Goal: Task Accomplishment & Management: Use online tool/utility

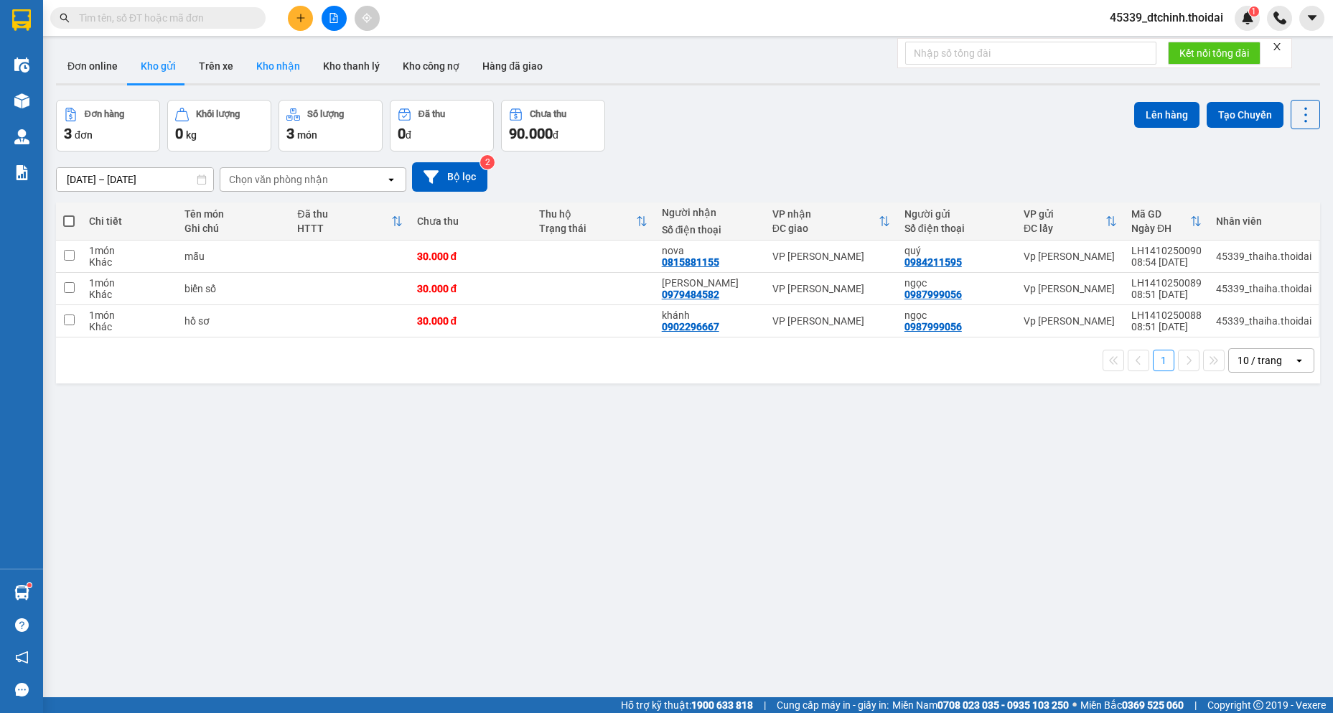
click at [275, 69] on button "Kho nhận" at bounding box center [278, 66] width 67 height 34
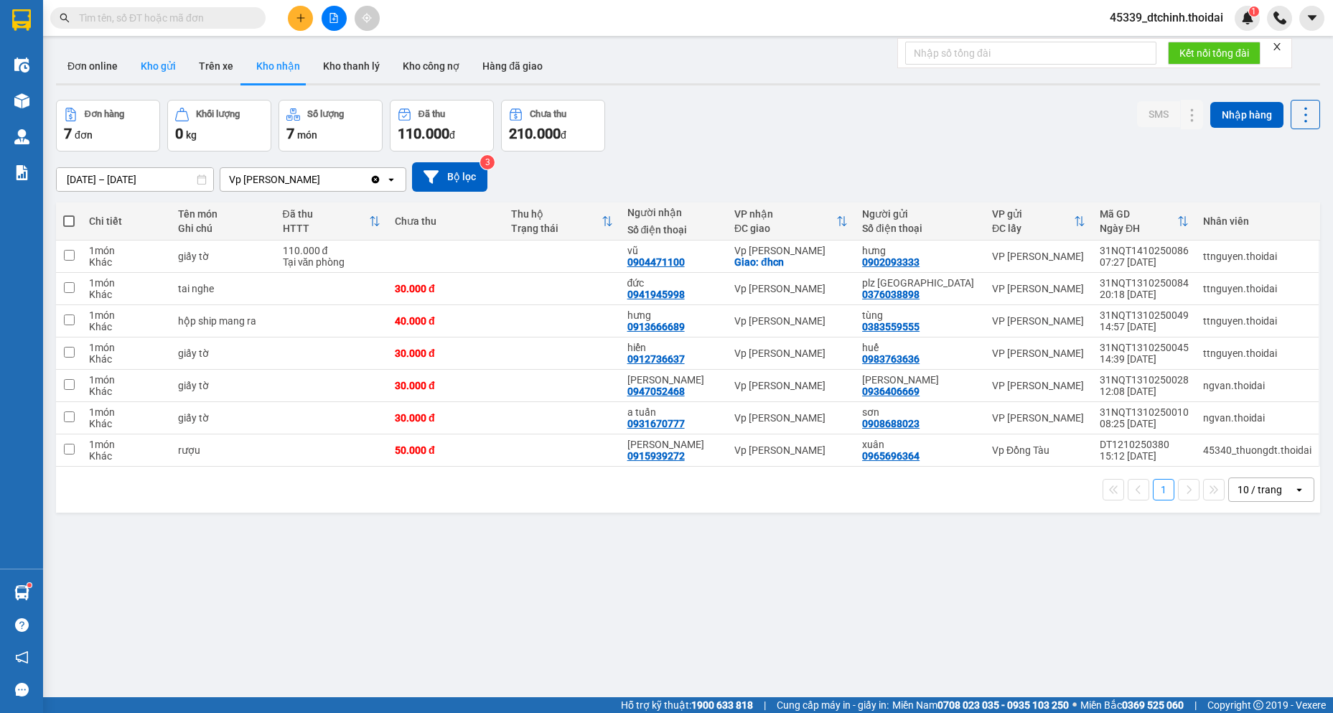
click at [152, 62] on button "Kho gửi" at bounding box center [158, 66] width 58 height 34
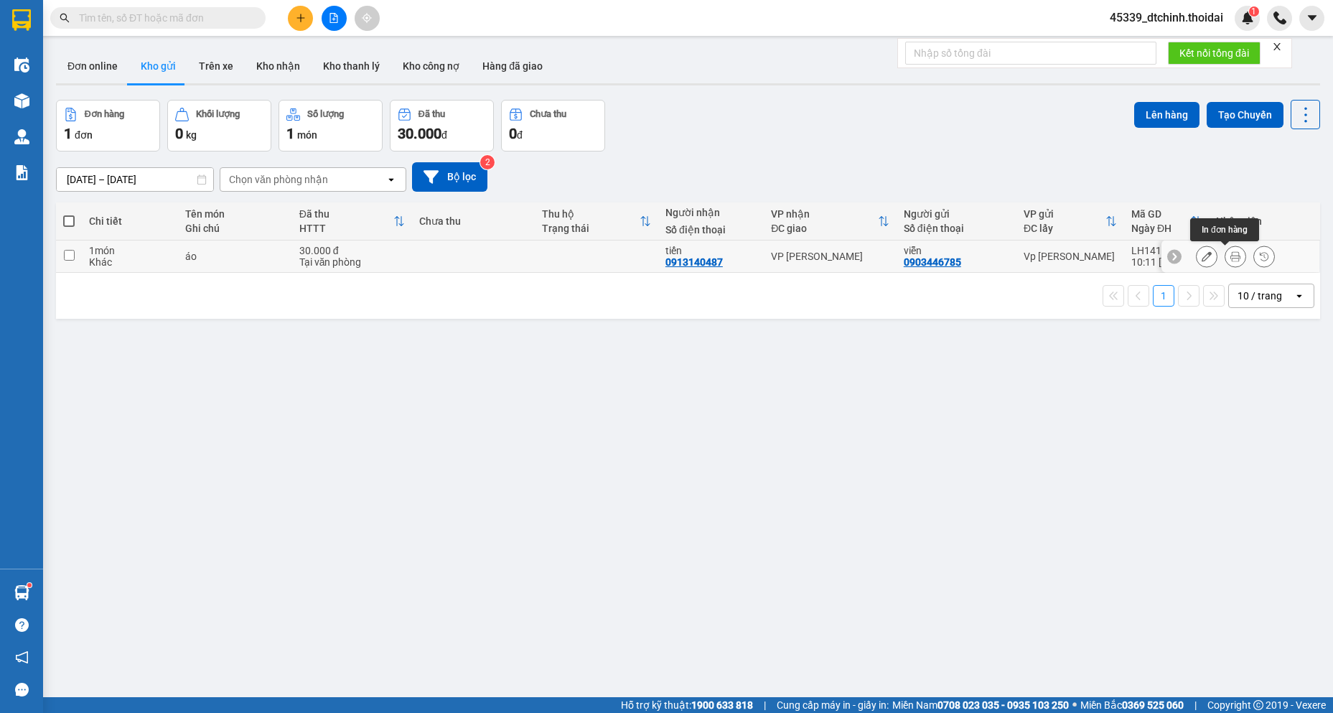
click at [1230, 255] on icon at bounding box center [1235, 256] width 10 height 10
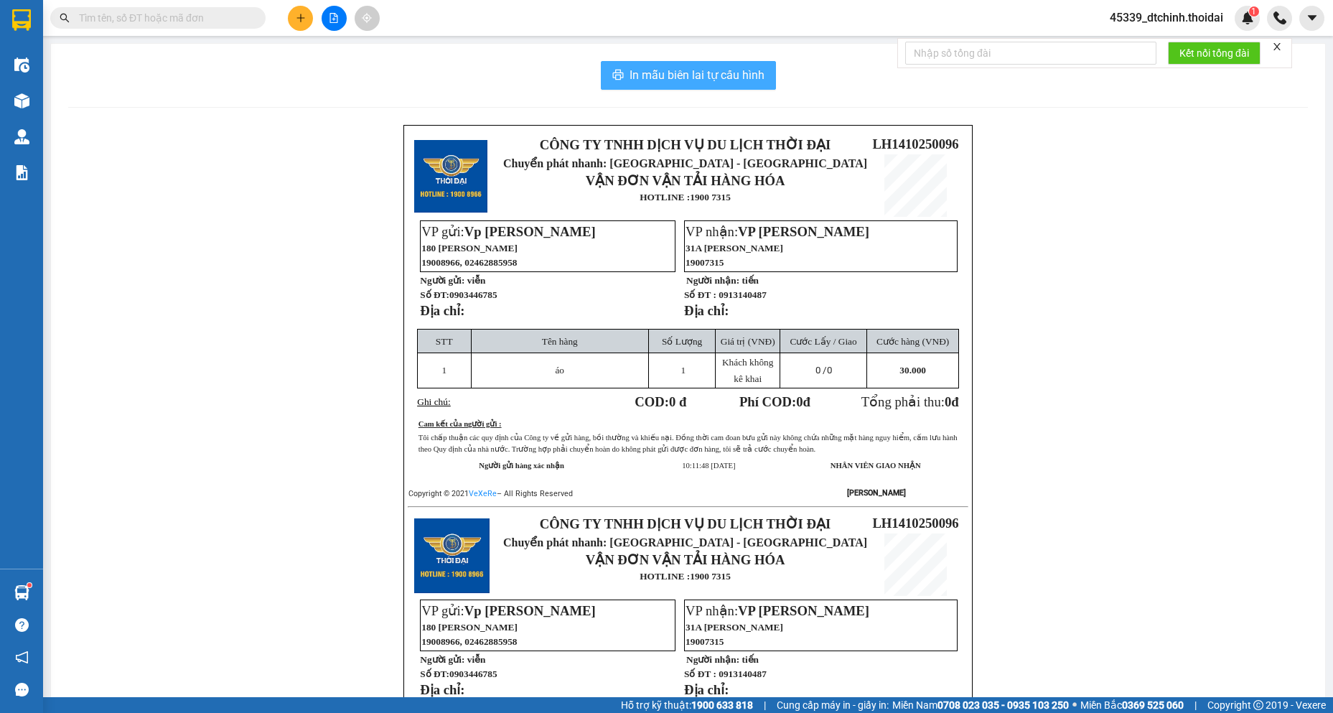
click at [760, 69] on button "In mẫu biên lai tự cấu hình" at bounding box center [688, 75] width 175 height 29
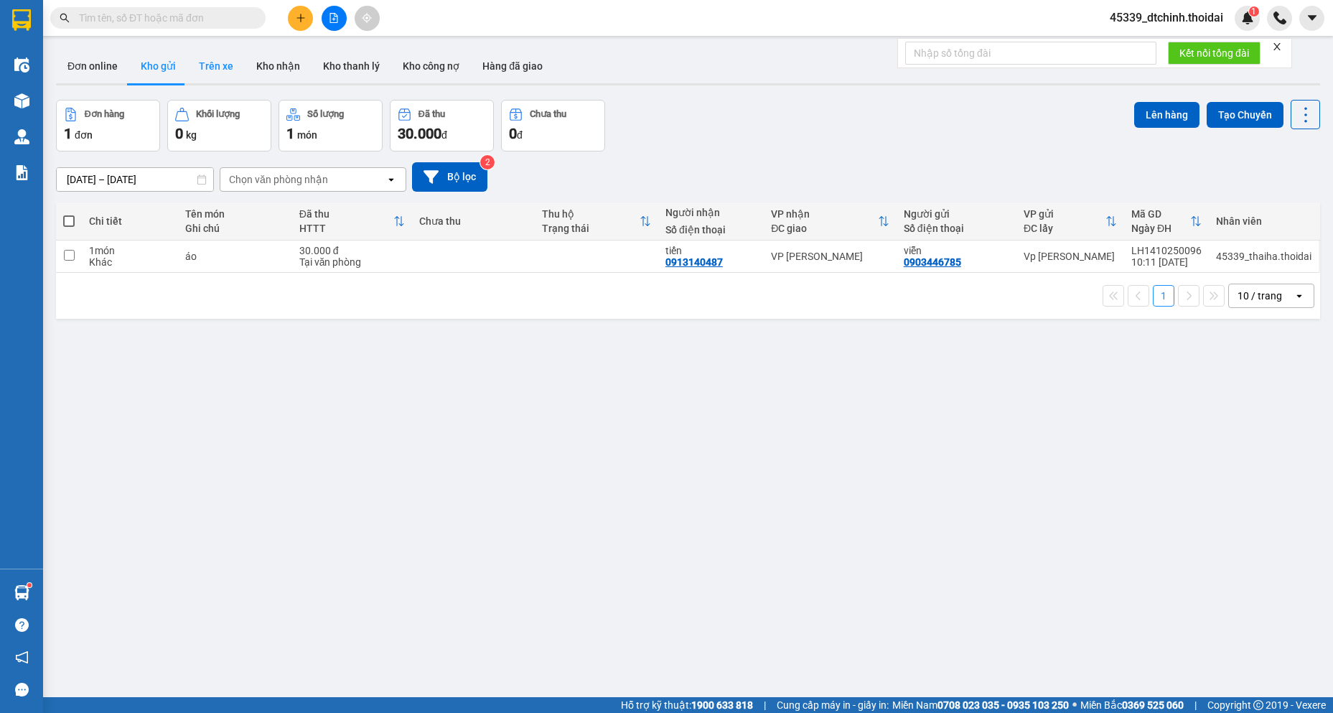
click at [223, 66] on button "Trên xe" at bounding box center [215, 66] width 57 height 34
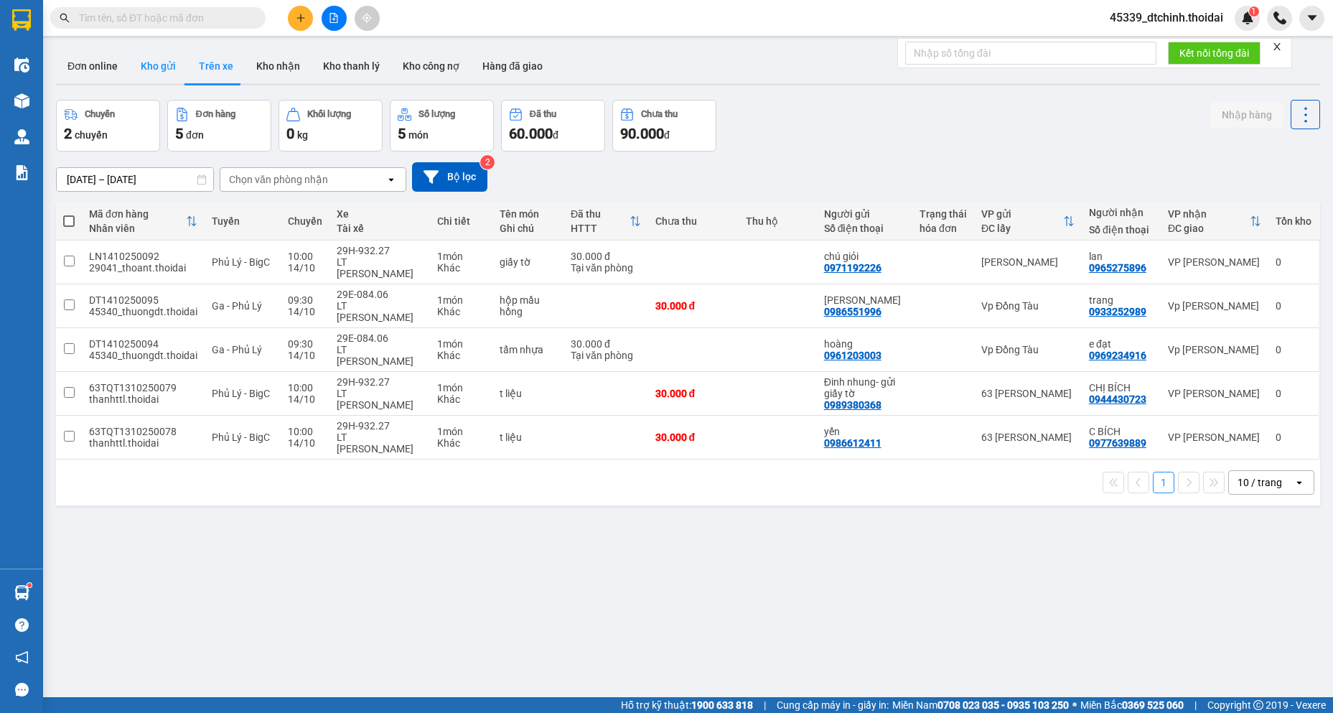
click at [148, 66] on button "Kho gửi" at bounding box center [158, 66] width 58 height 34
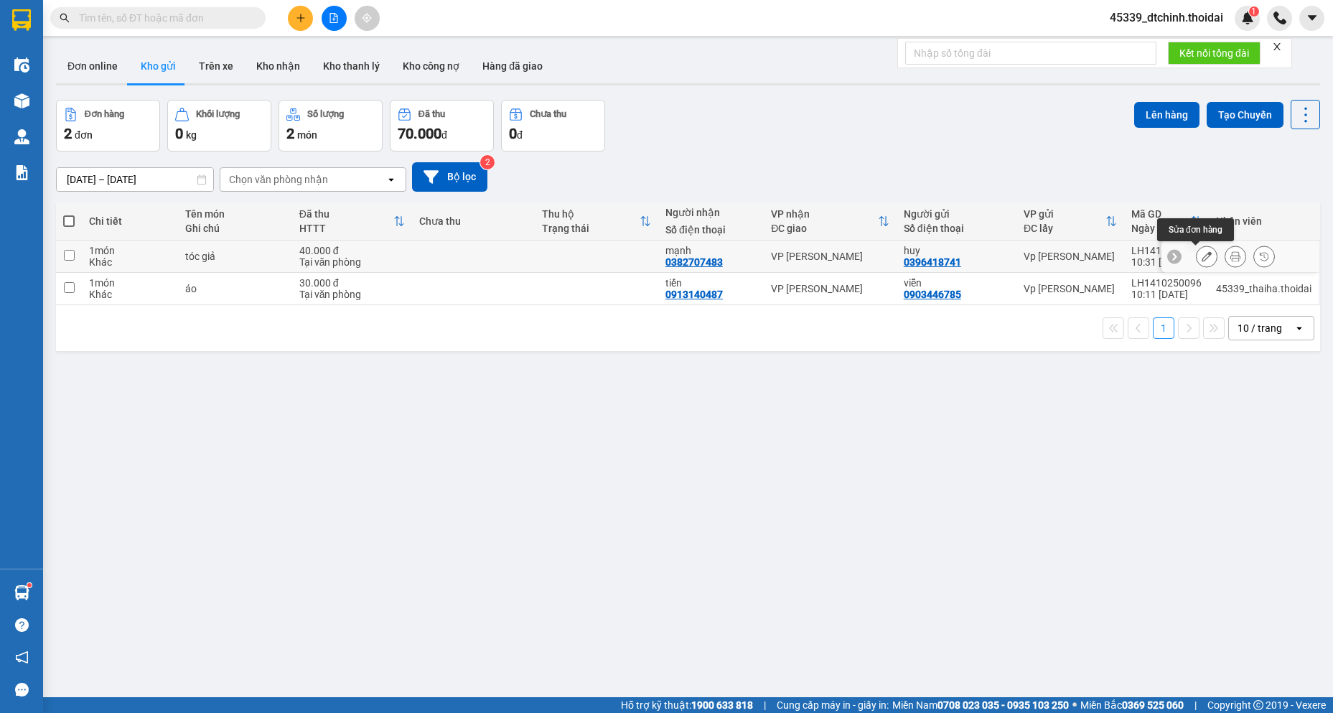
click at [1230, 254] on icon at bounding box center [1235, 256] width 10 height 10
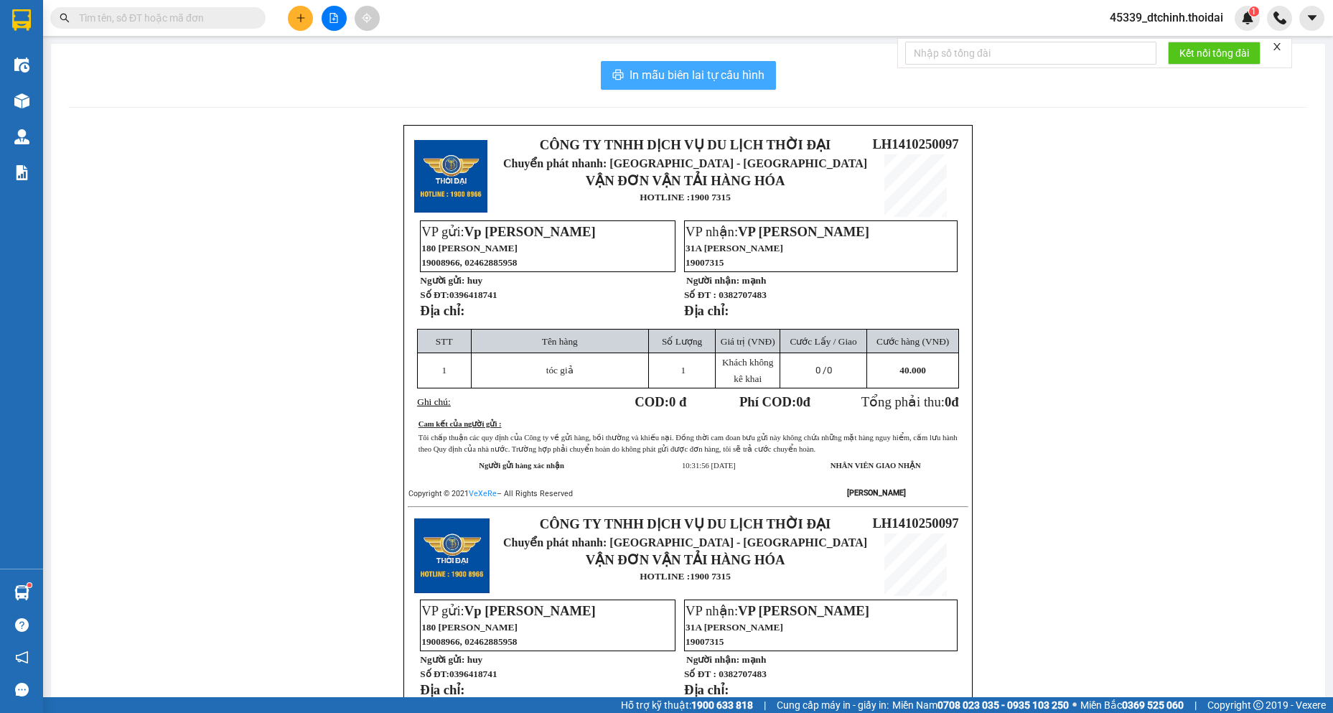
click at [716, 68] on span "In mẫu biên lai tự cấu hình" at bounding box center [697, 75] width 135 height 18
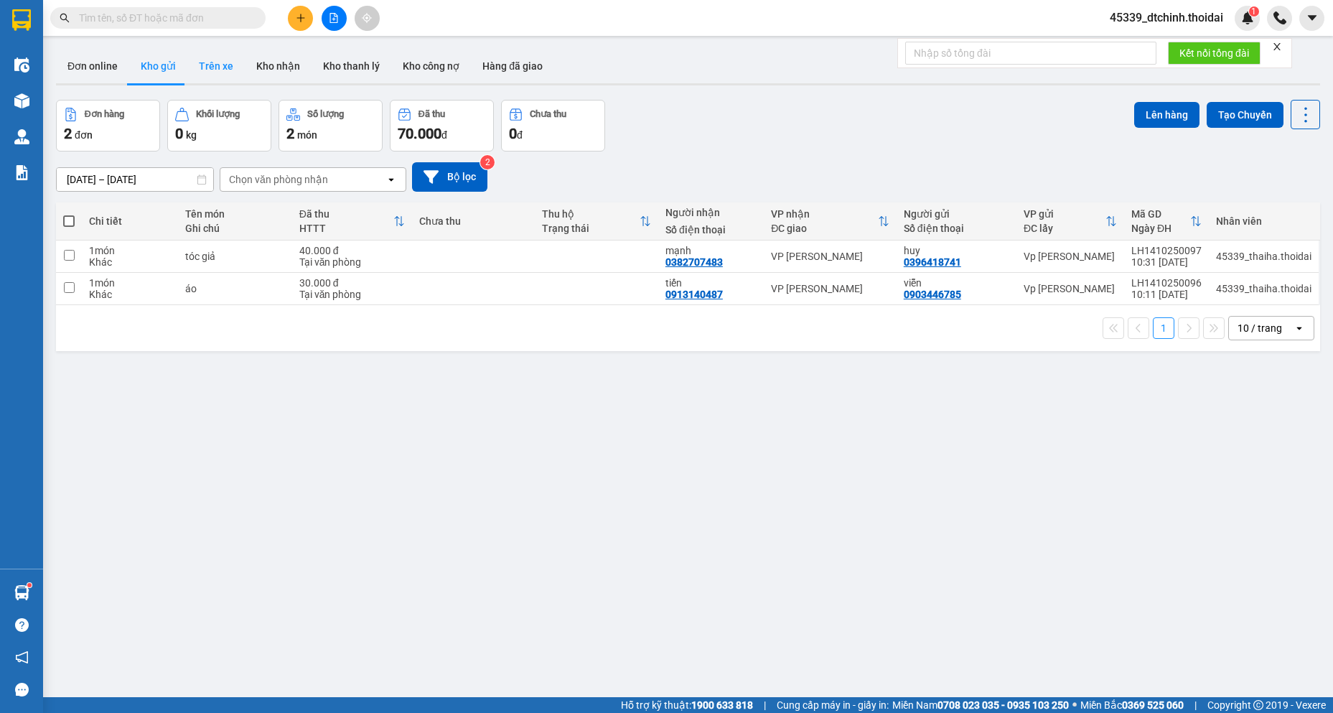
click at [217, 65] on button "Trên xe" at bounding box center [215, 66] width 57 height 34
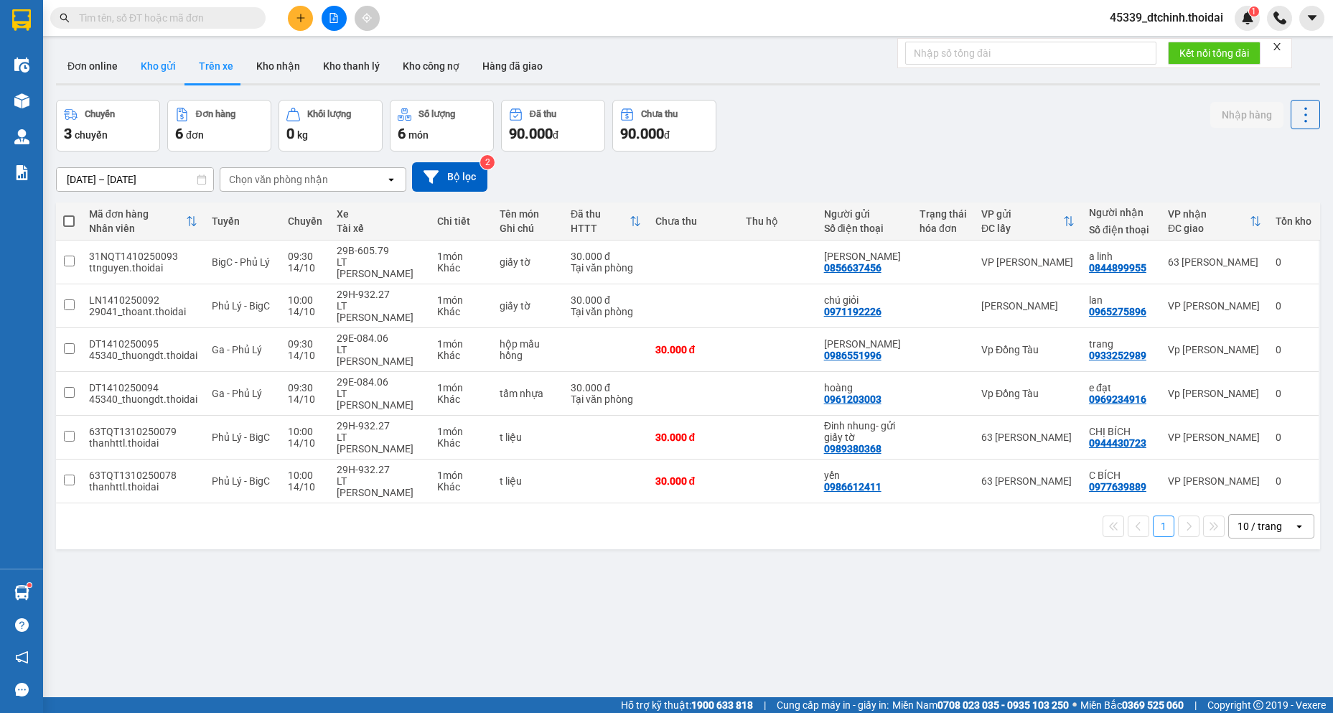
click at [156, 65] on button "Kho gửi" at bounding box center [158, 66] width 58 height 34
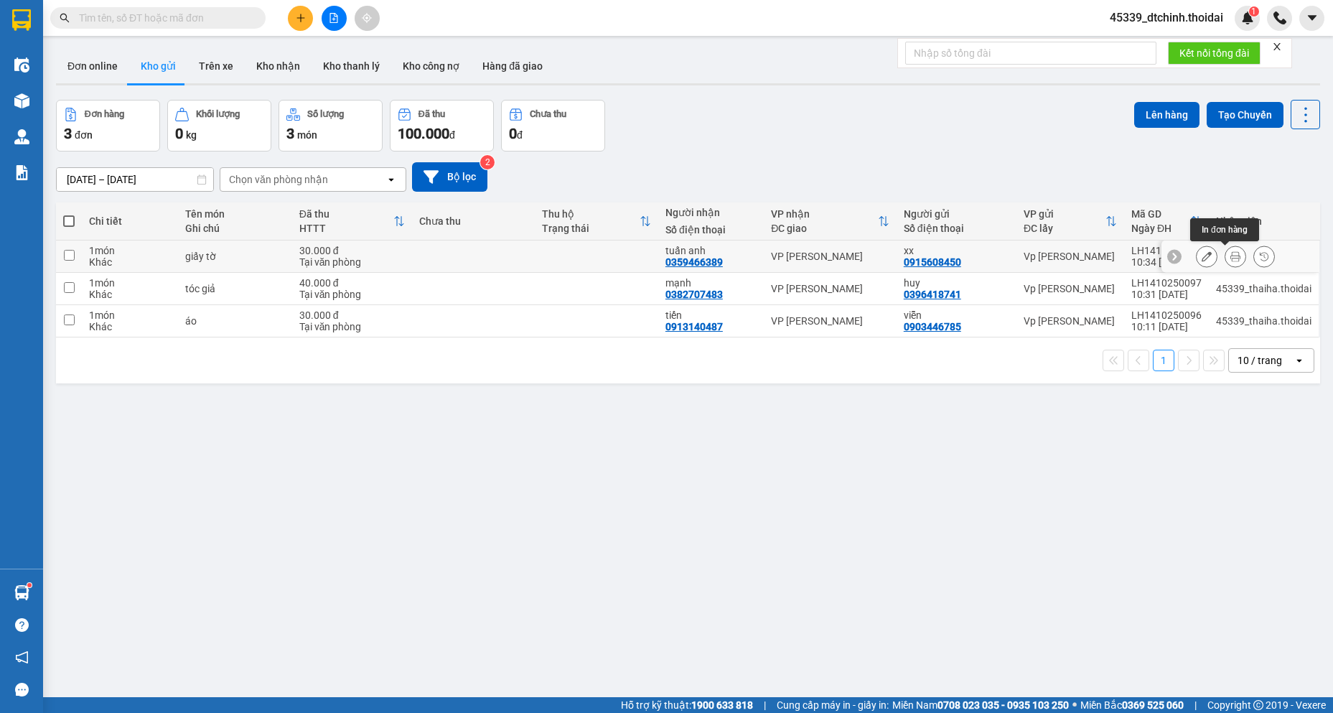
click at [1230, 258] on icon at bounding box center [1235, 256] width 10 height 10
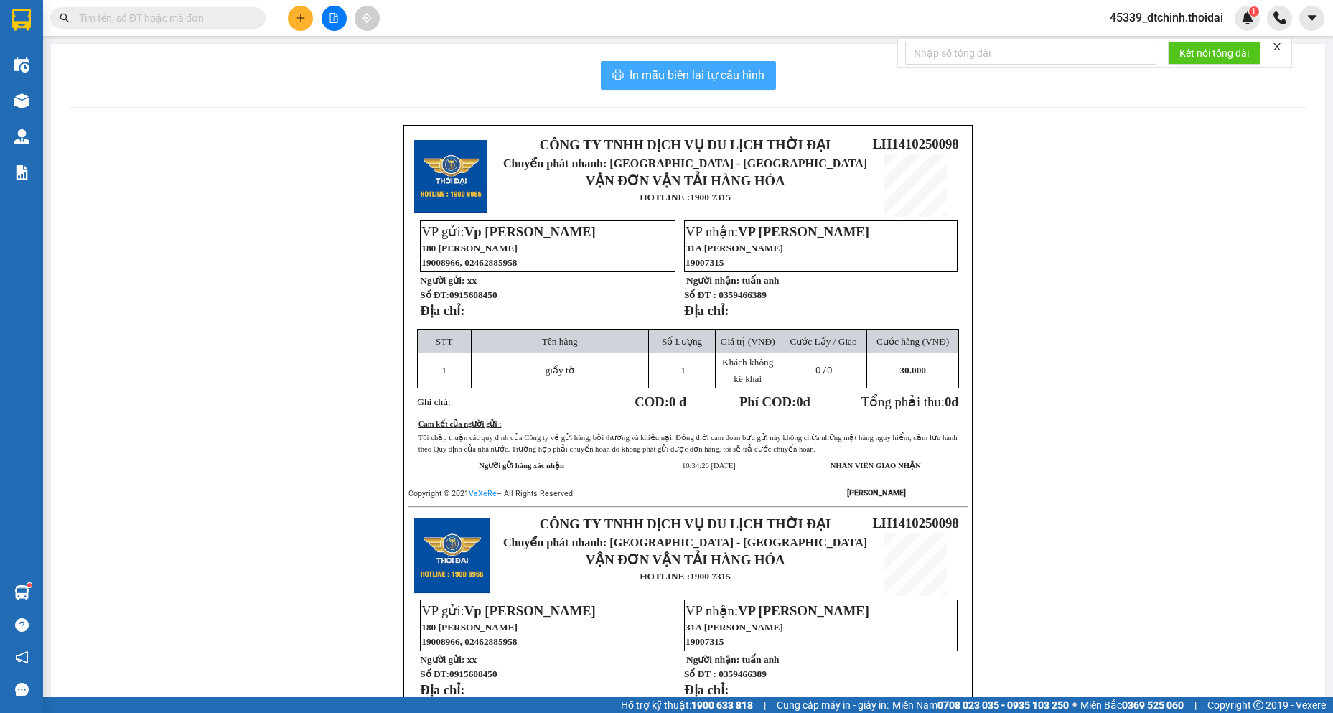
click at [715, 70] on span "In mẫu biên lai tự cấu hình" at bounding box center [697, 75] width 135 height 18
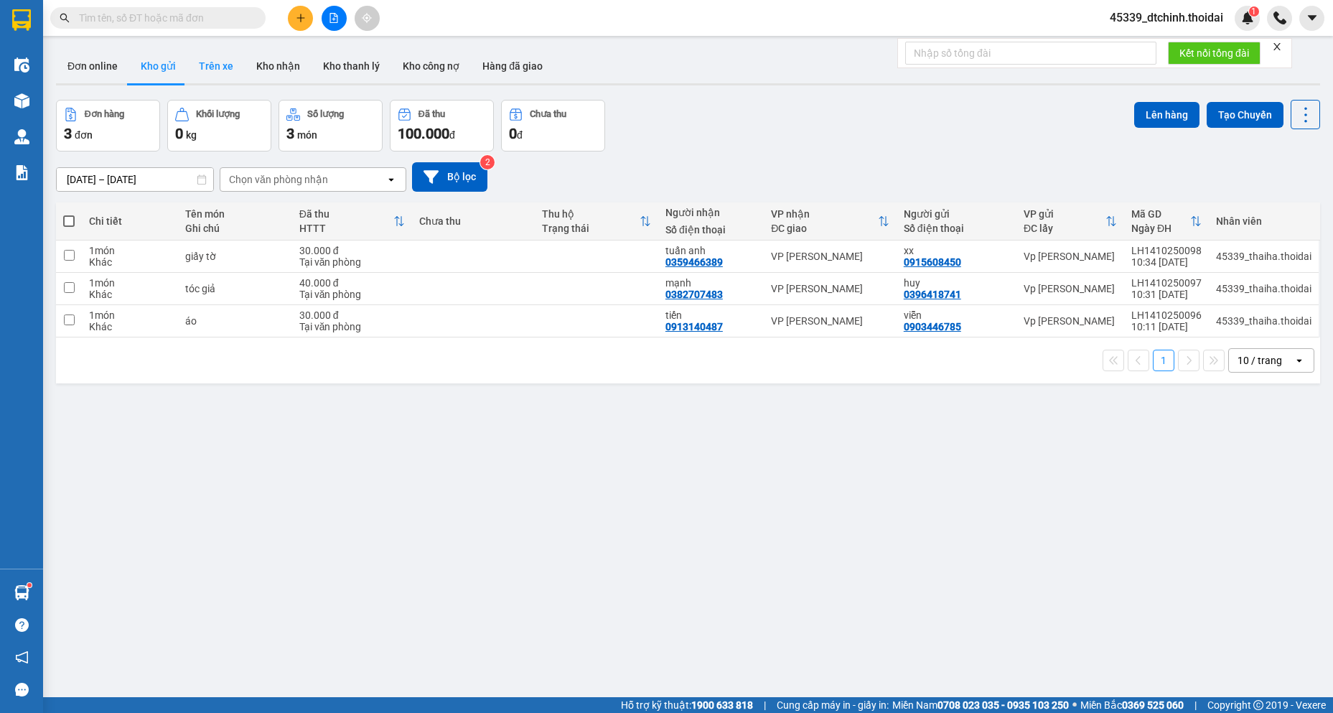
click at [213, 63] on button "Trên xe" at bounding box center [215, 66] width 57 height 34
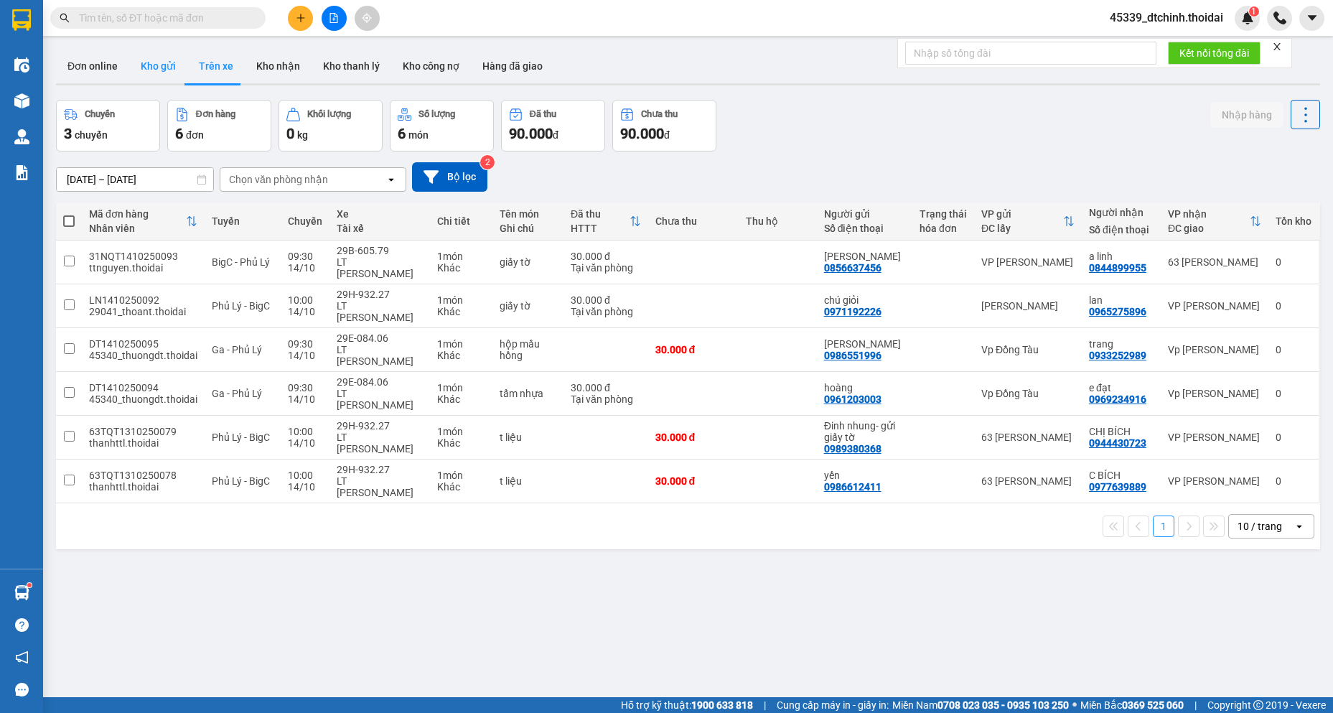
click at [158, 66] on button "Kho gửi" at bounding box center [158, 66] width 58 height 34
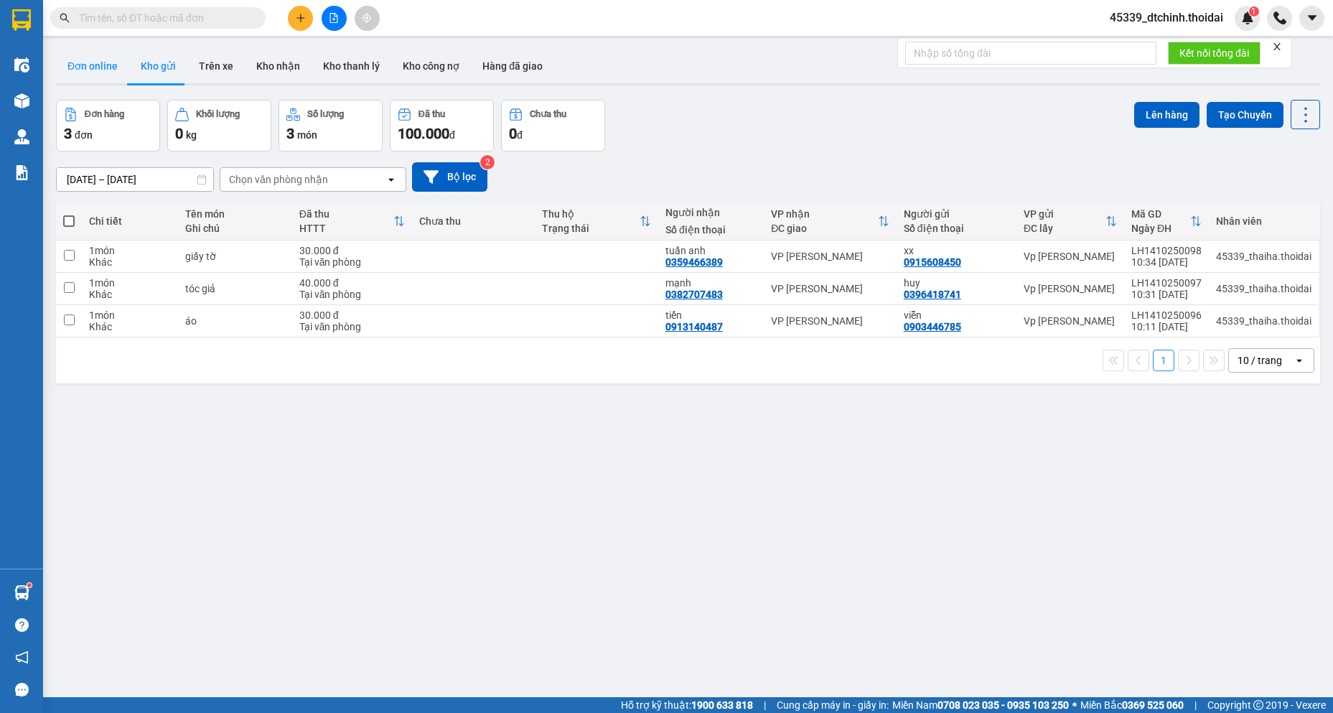
click at [80, 68] on button "Đơn online" at bounding box center [92, 66] width 73 height 34
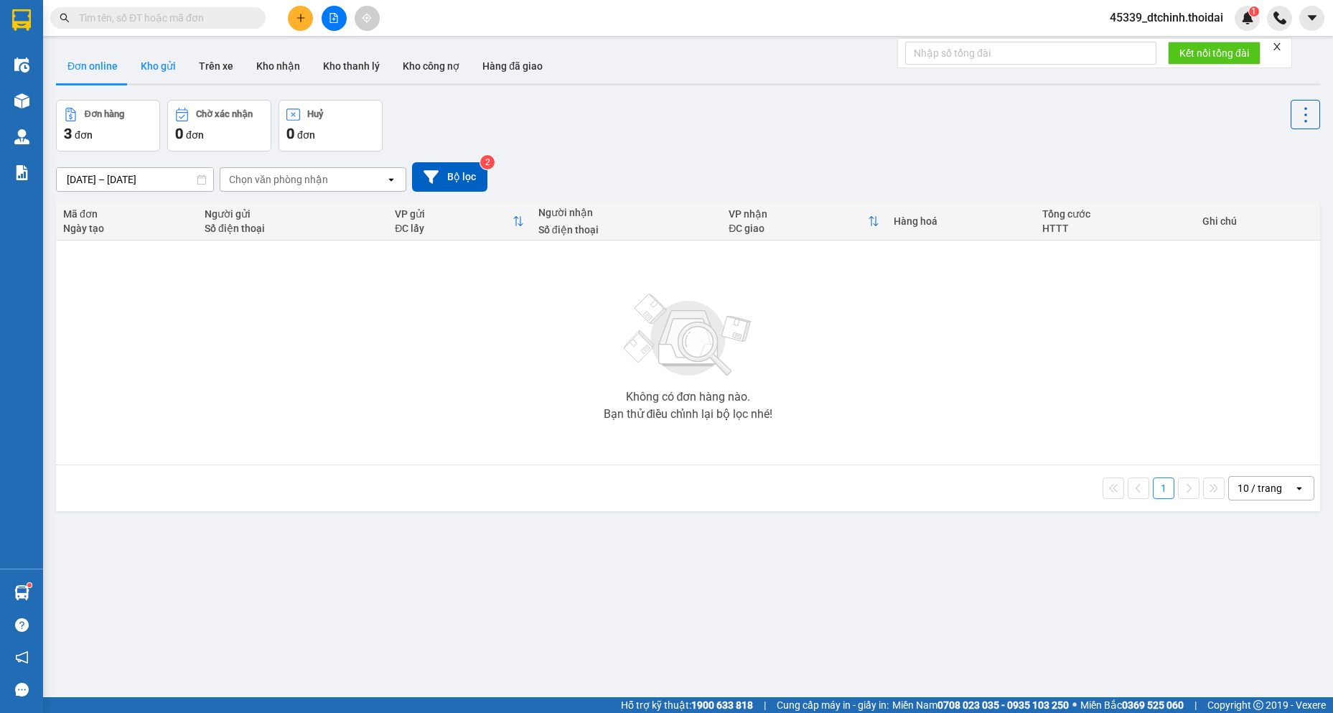
click at [158, 69] on button "Kho gửi" at bounding box center [158, 66] width 58 height 34
type input "[DATE] – [DATE]"
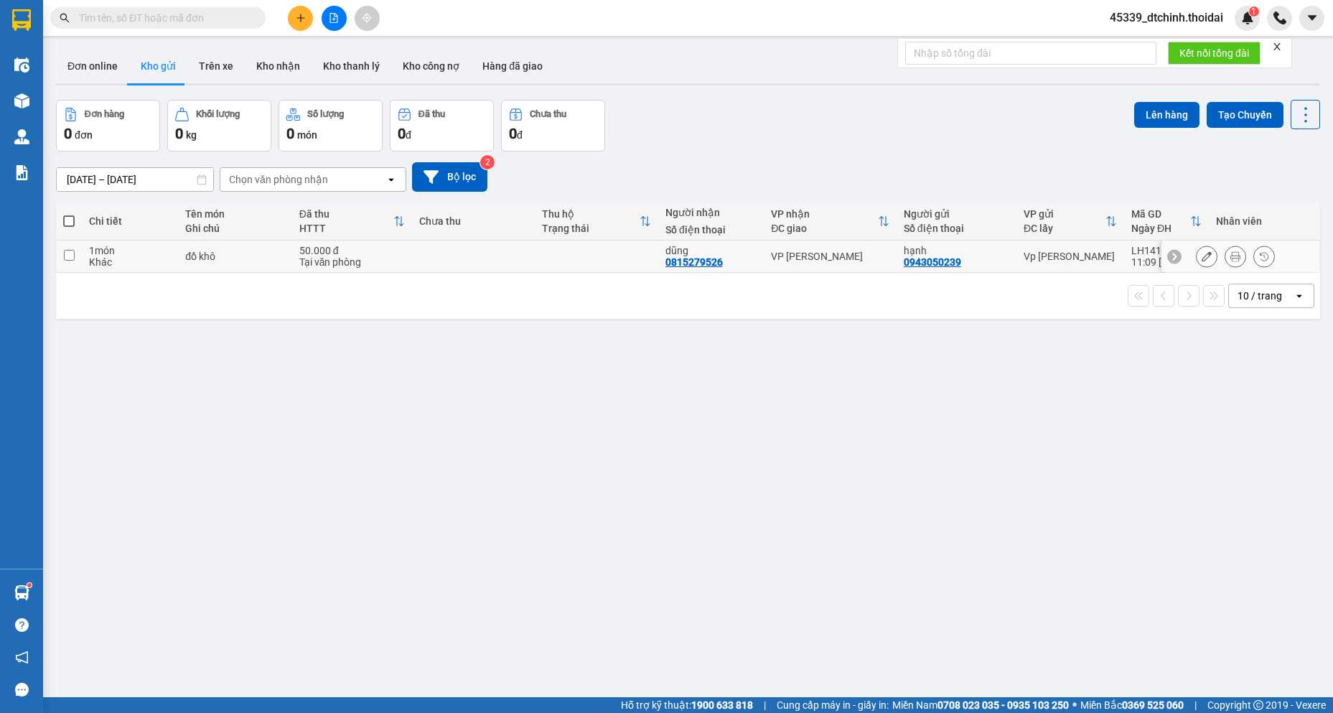
click at [1230, 254] on icon at bounding box center [1235, 256] width 10 height 10
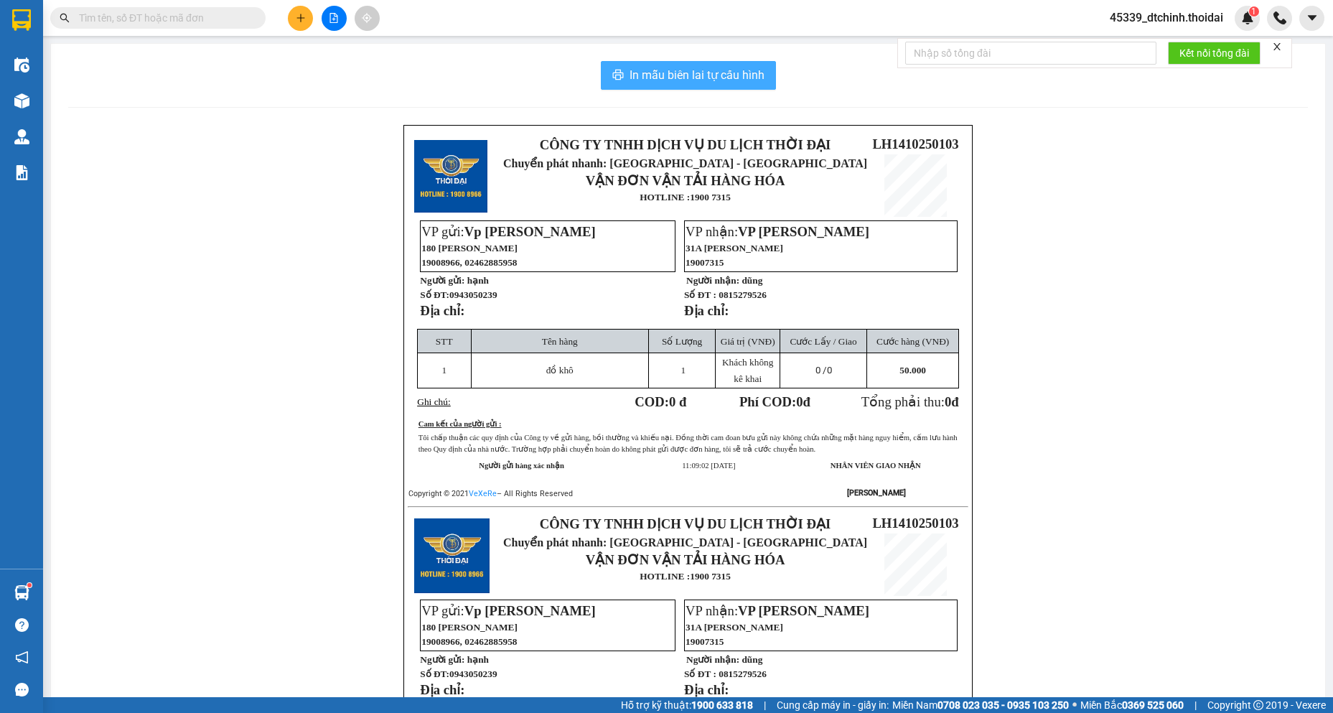
click at [714, 72] on span "In mẫu biên lai tự cấu hình" at bounding box center [697, 75] width 135 height 18
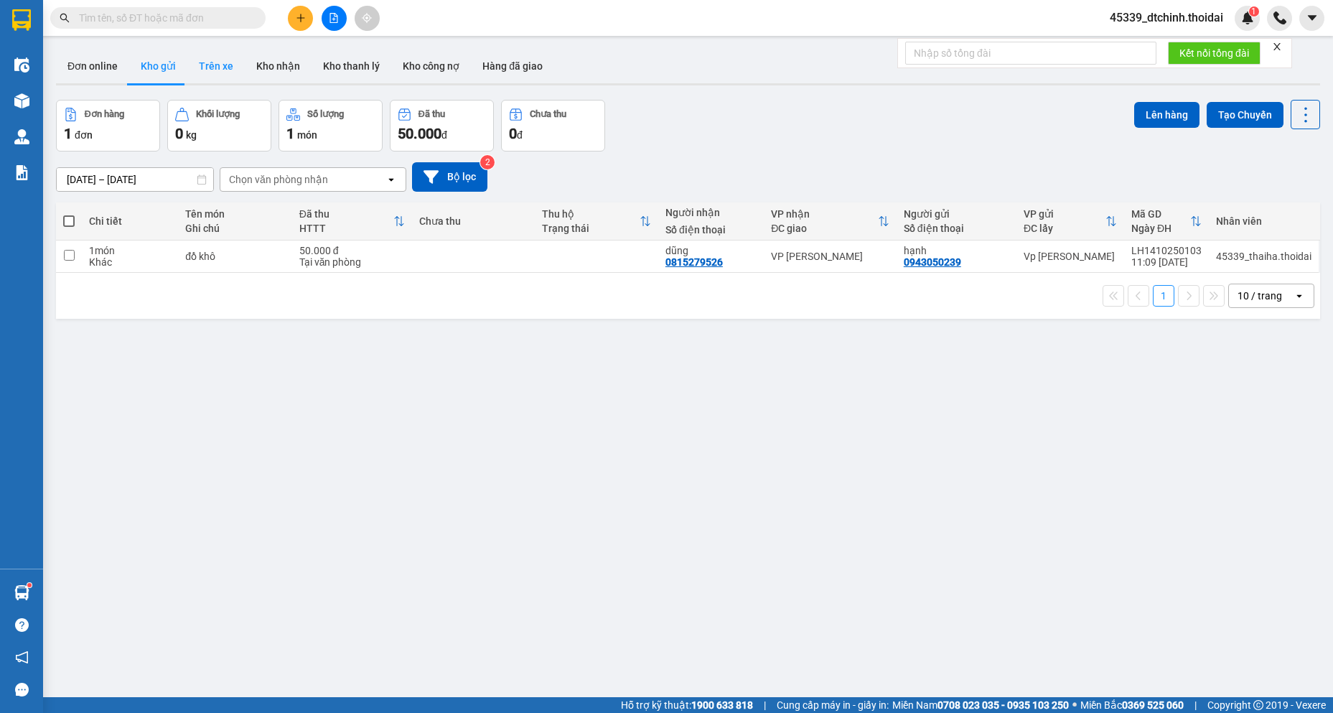
click at [215, 58] on button "Trên xe" at bounding box center [215, 66] width 57 height 34
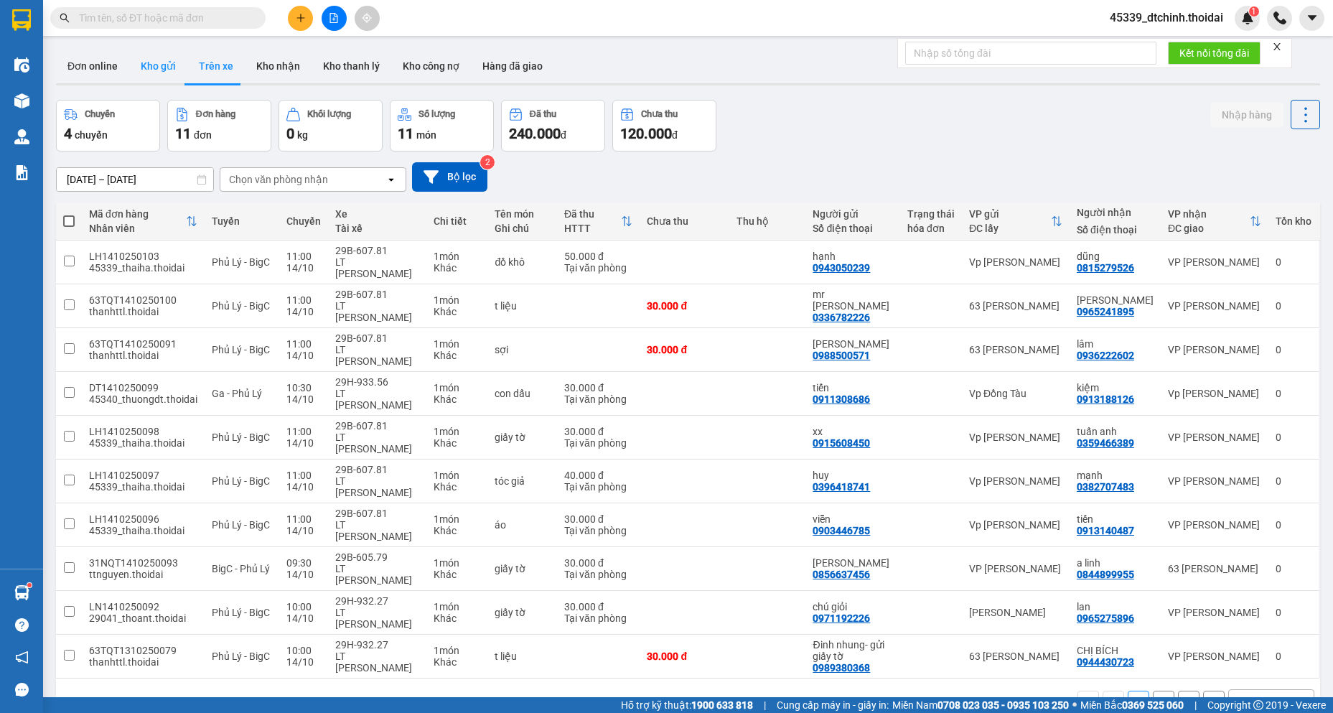
click at [159, 68] on button "Kho gửi" at bounding box center [158, 66] width 58 height 34
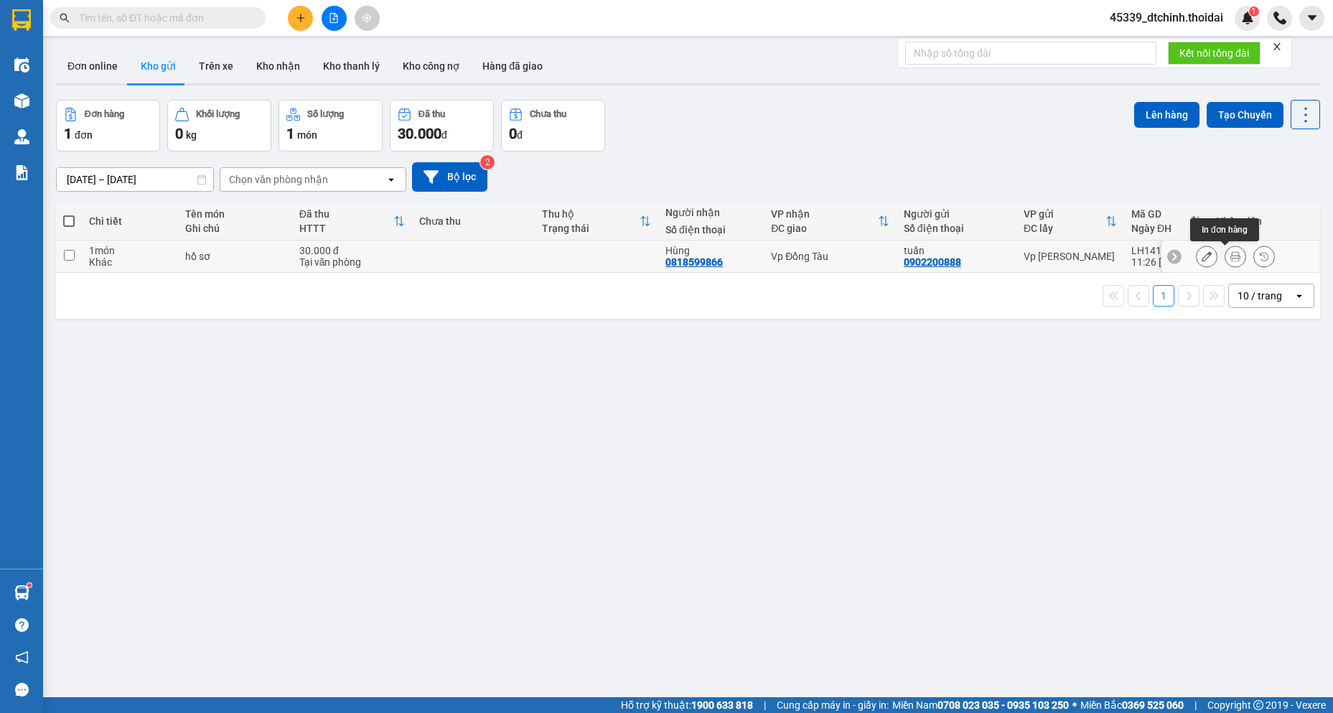
click at [1230, 256] on icon at bounding box center [1235, 256] width 10 height 10
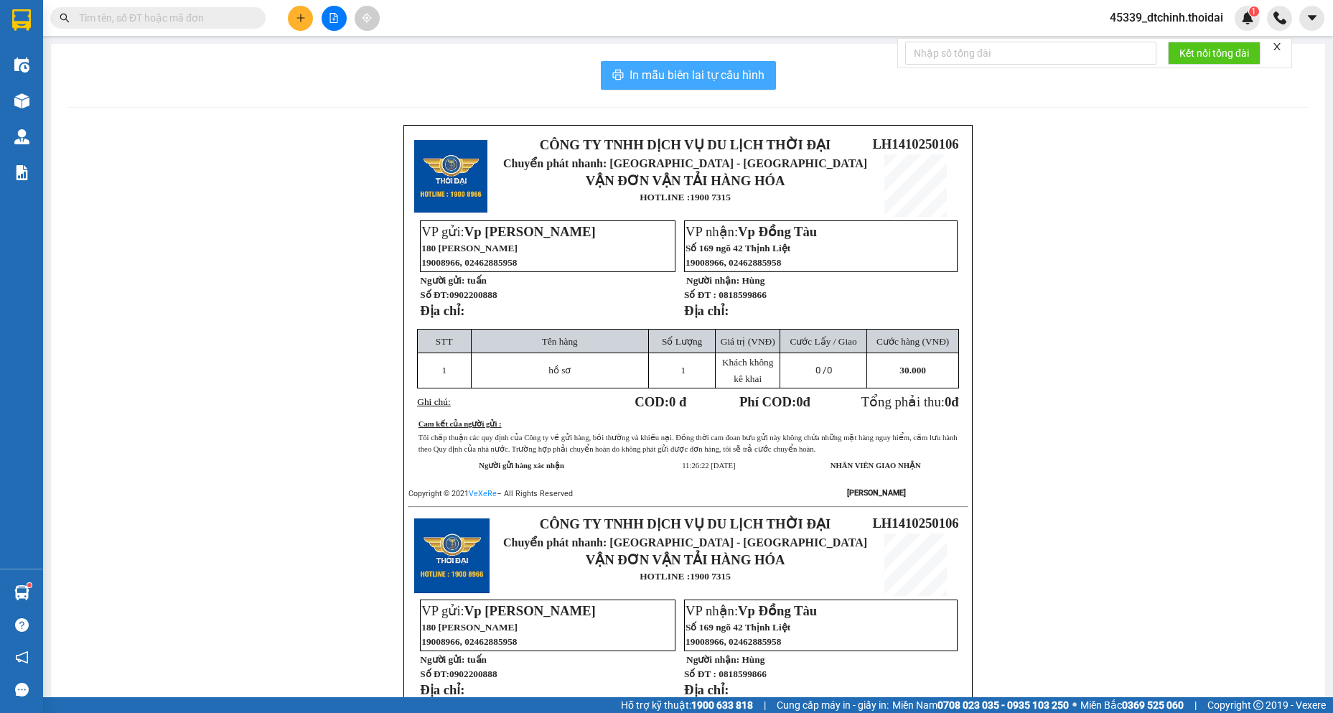
click at [713, 77] on span "In mẫu biên lai tự cấu hình" at bounding box center [697, 75] width 135 height 18
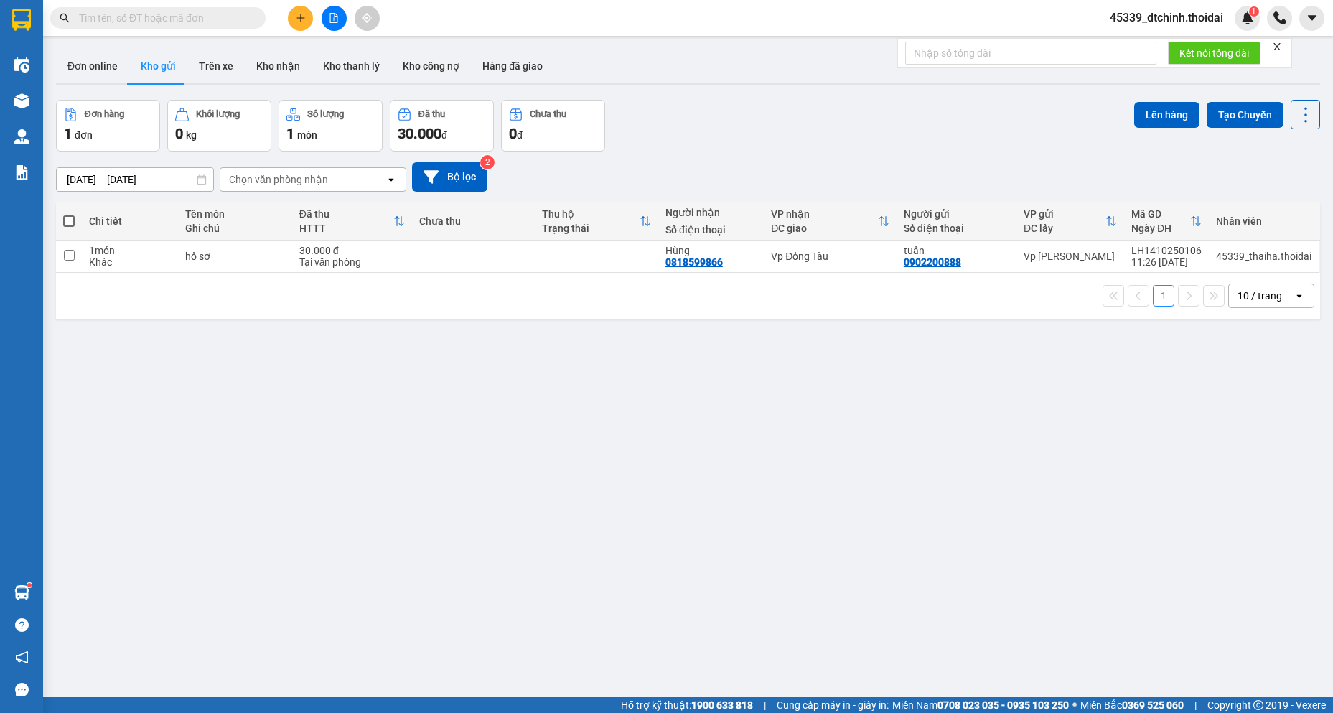
click at [153, 65] on button "Kho gửi" at bounding box center [158, 66] width 58 height 34
click at [238, 62] on button "Trên xe" at bounding box center [215, 66] width 57 height 34
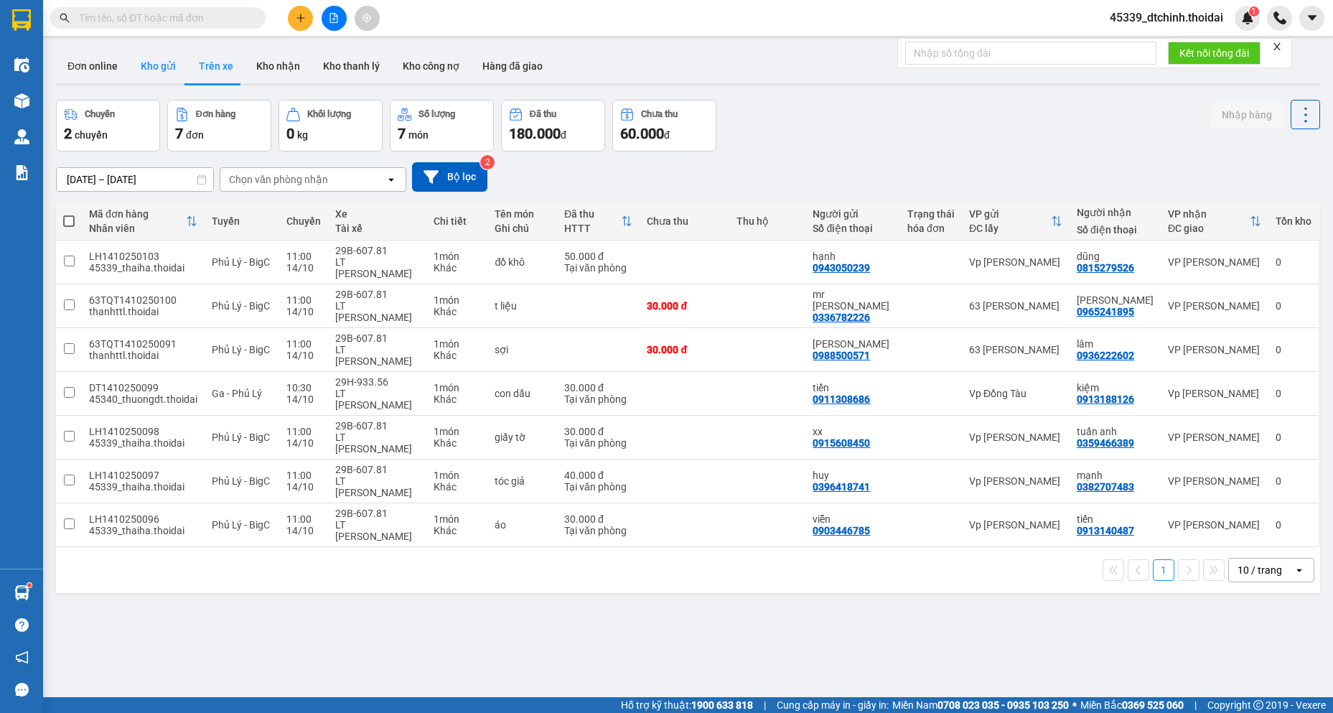
click at [152, 71] on button "Kho gửi" at bounding box center [158, 66] width 58 height 34
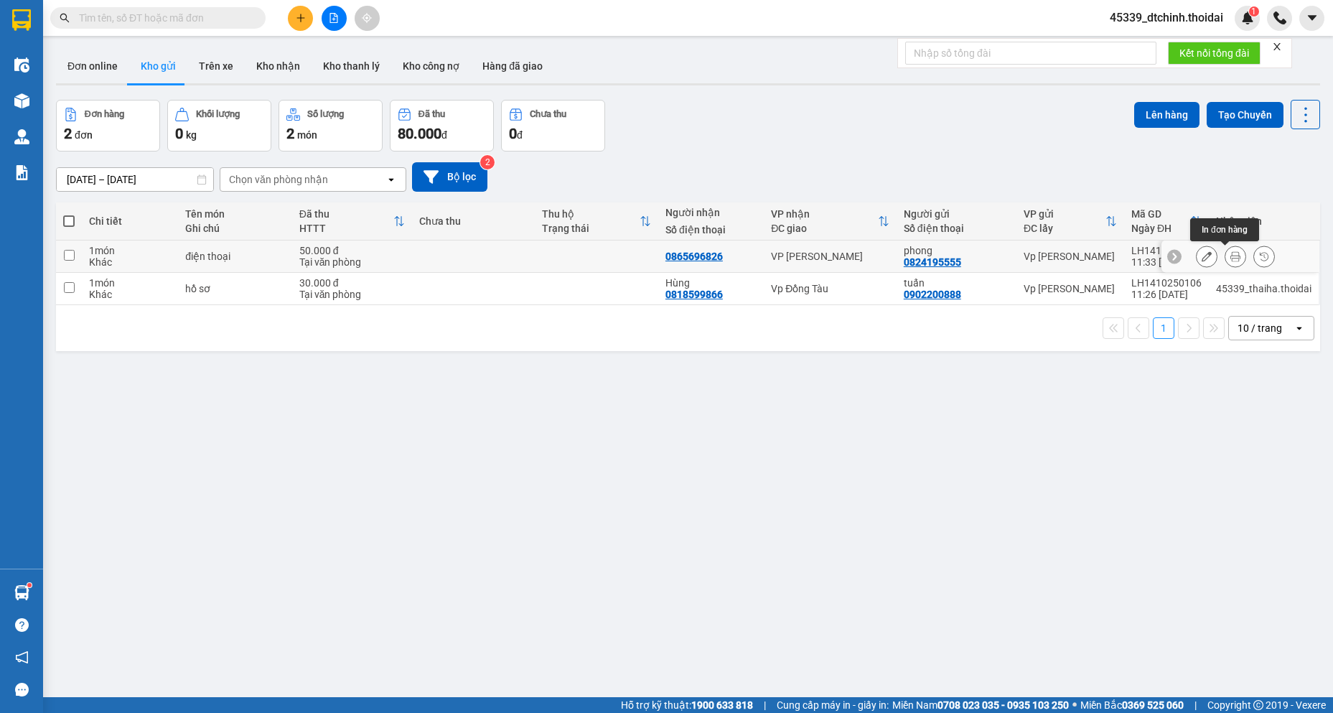
click at [1230, 260] on icon at bounding box center [1235, 256] width 10 height 10
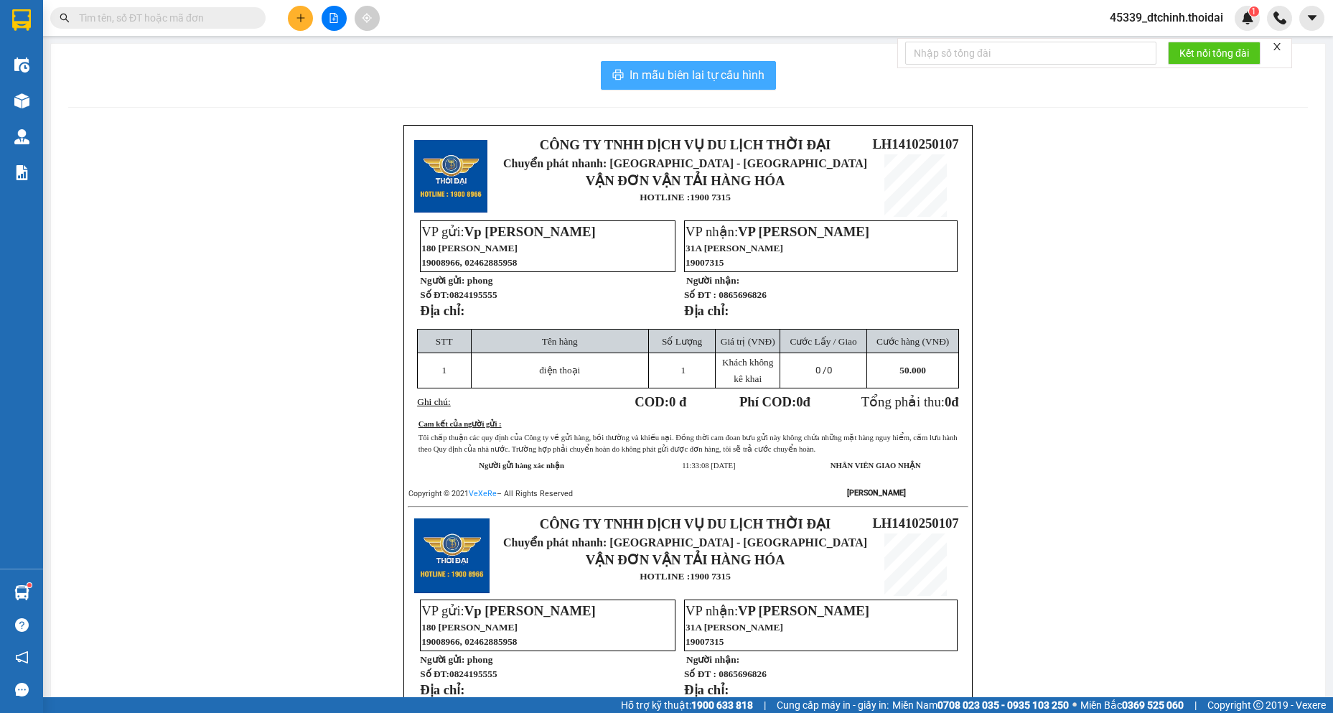
click at [692, 83] on span "In mẫu biên lai tự cấu hình" at bounding box center [697, 75] width 135 height 18
